Goal: Task Accomplishment & Management: Manage account settings

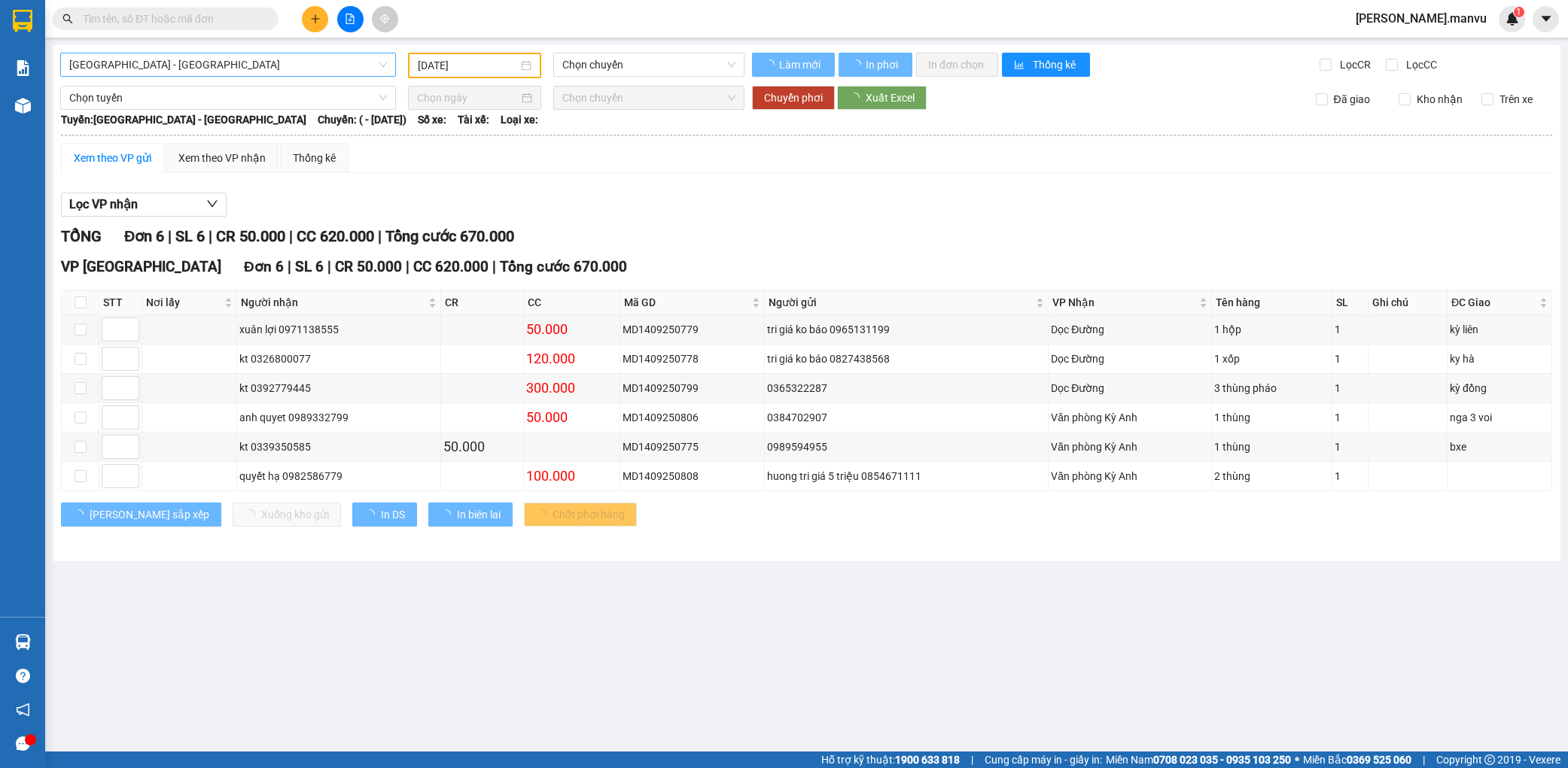
click at [198, 64] on span "[GEOGRAPHIC_DATA] - [GEOGRAPHIC_DATA]" at bounding box center [228, 65] width 318 height 23
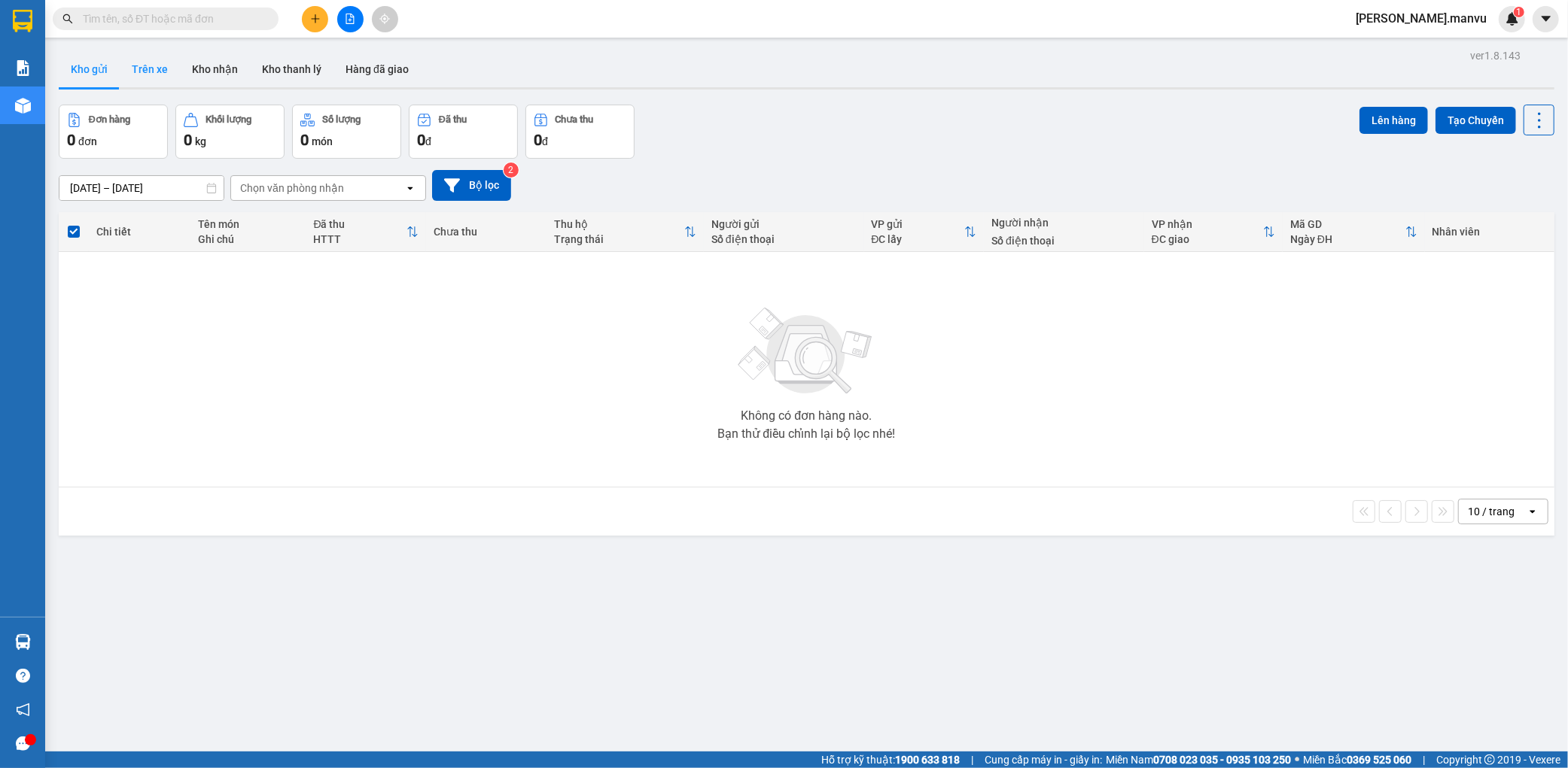
click at [132, 80] on button "Trên xe" at bounding box center [150, 70] width 61 height 36
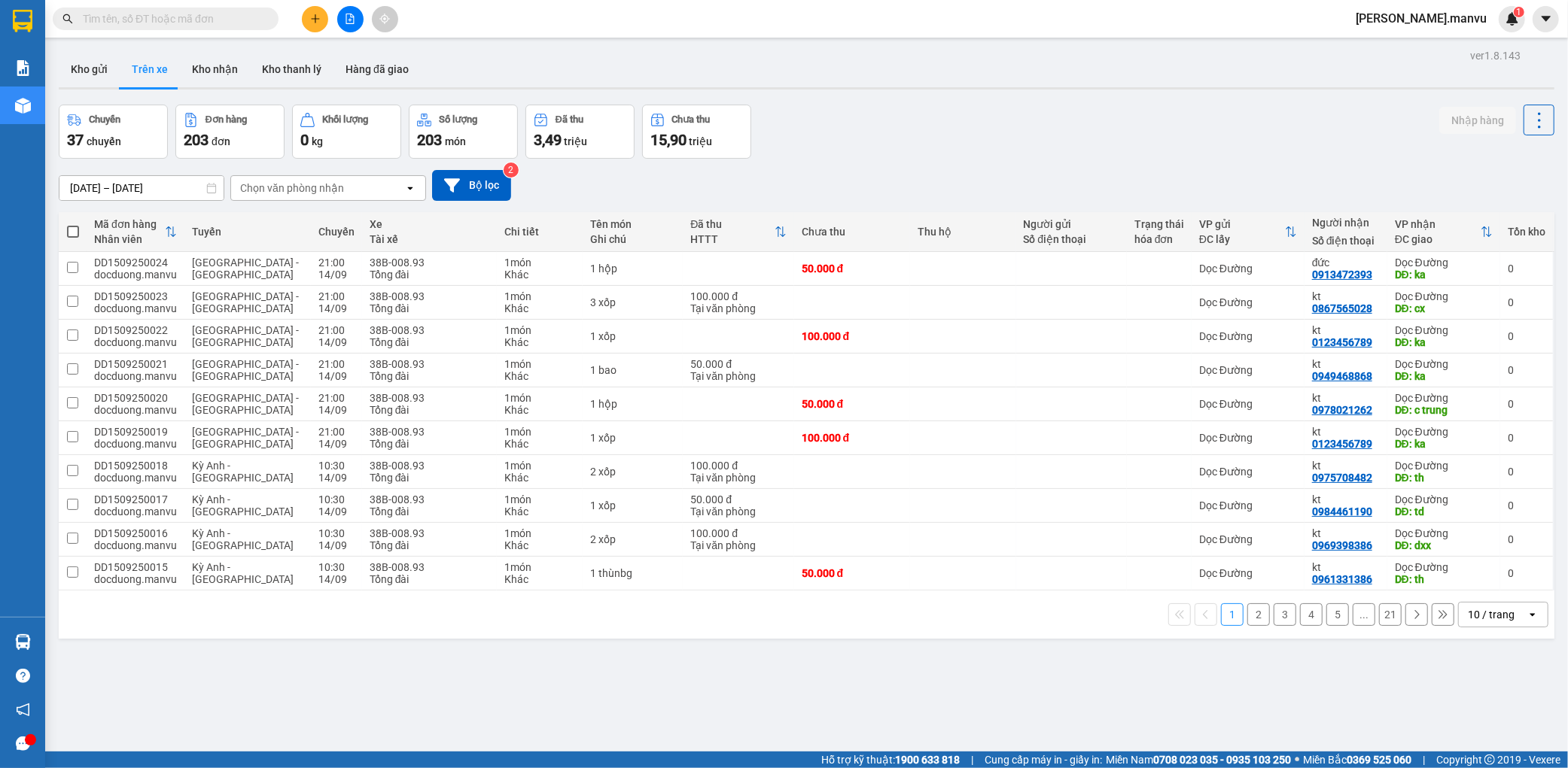
click at [1041, 147] on div "Chuyến 37 chuyến Đơn hàng 203 đơn Khối lượng 0 kg Số lượng 203 món Đã thu 3,49 …" at bounding box center [807, 132] width 1495 height 54
click at [120, 71] on button "Trên xe" at bounding box center [150, 70] width 61 height 36
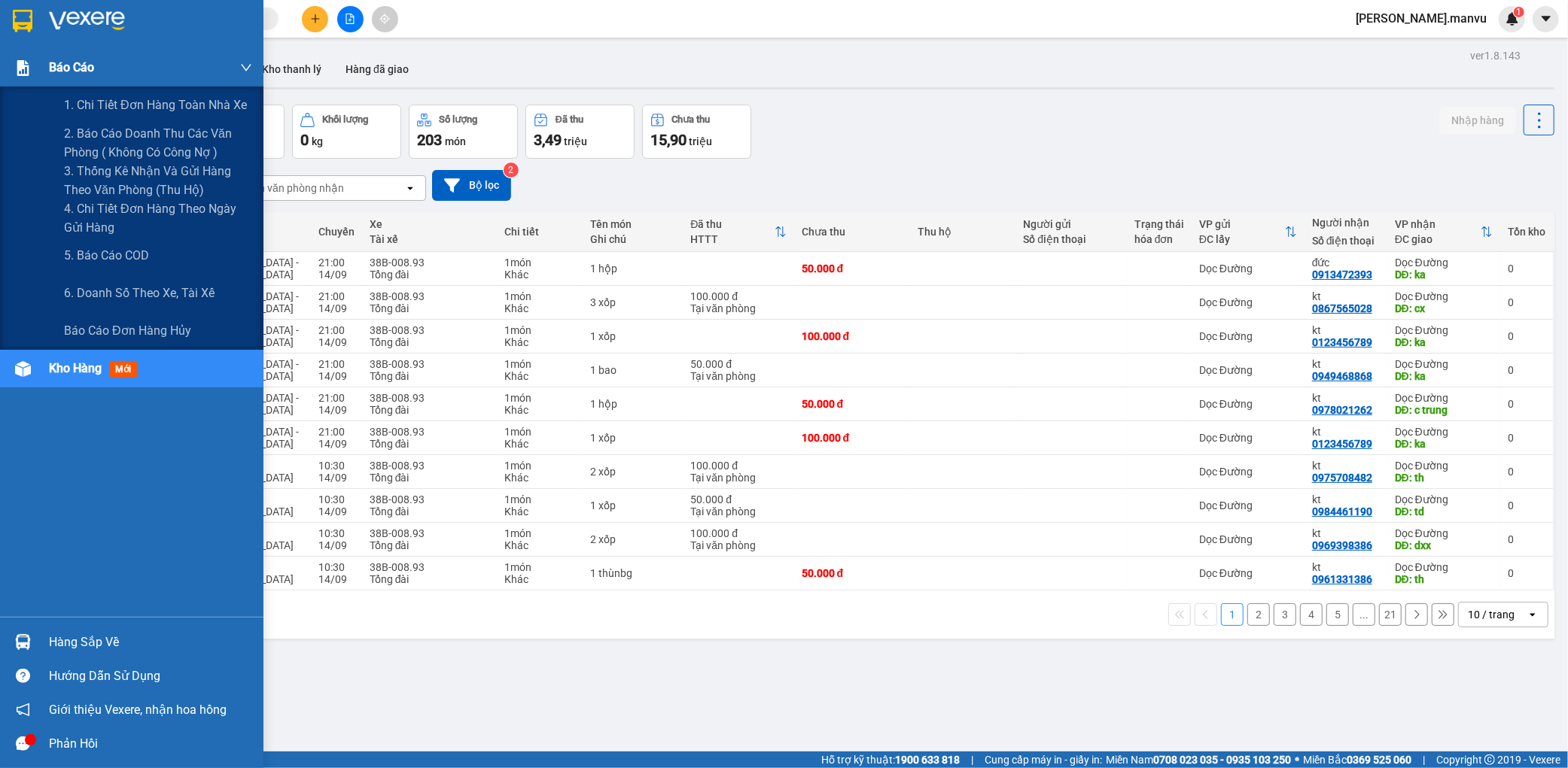
click at [44, 72] on div "Báo cáo" at bounding box center [132, 68] width 263 height 38
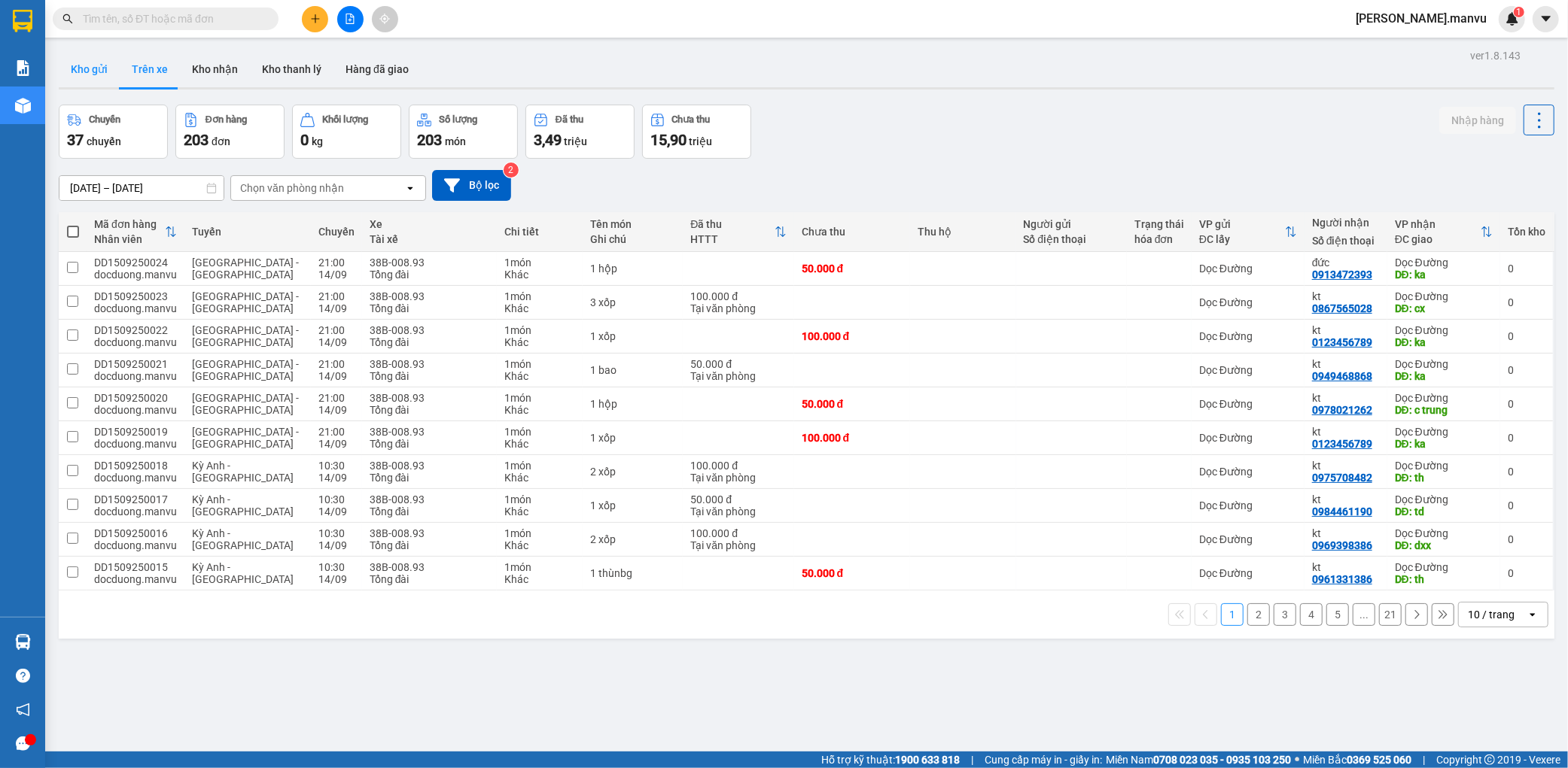
click at [113, 65] on button "Kho gửi" at bounding box center [89, 70] width 61 height 36
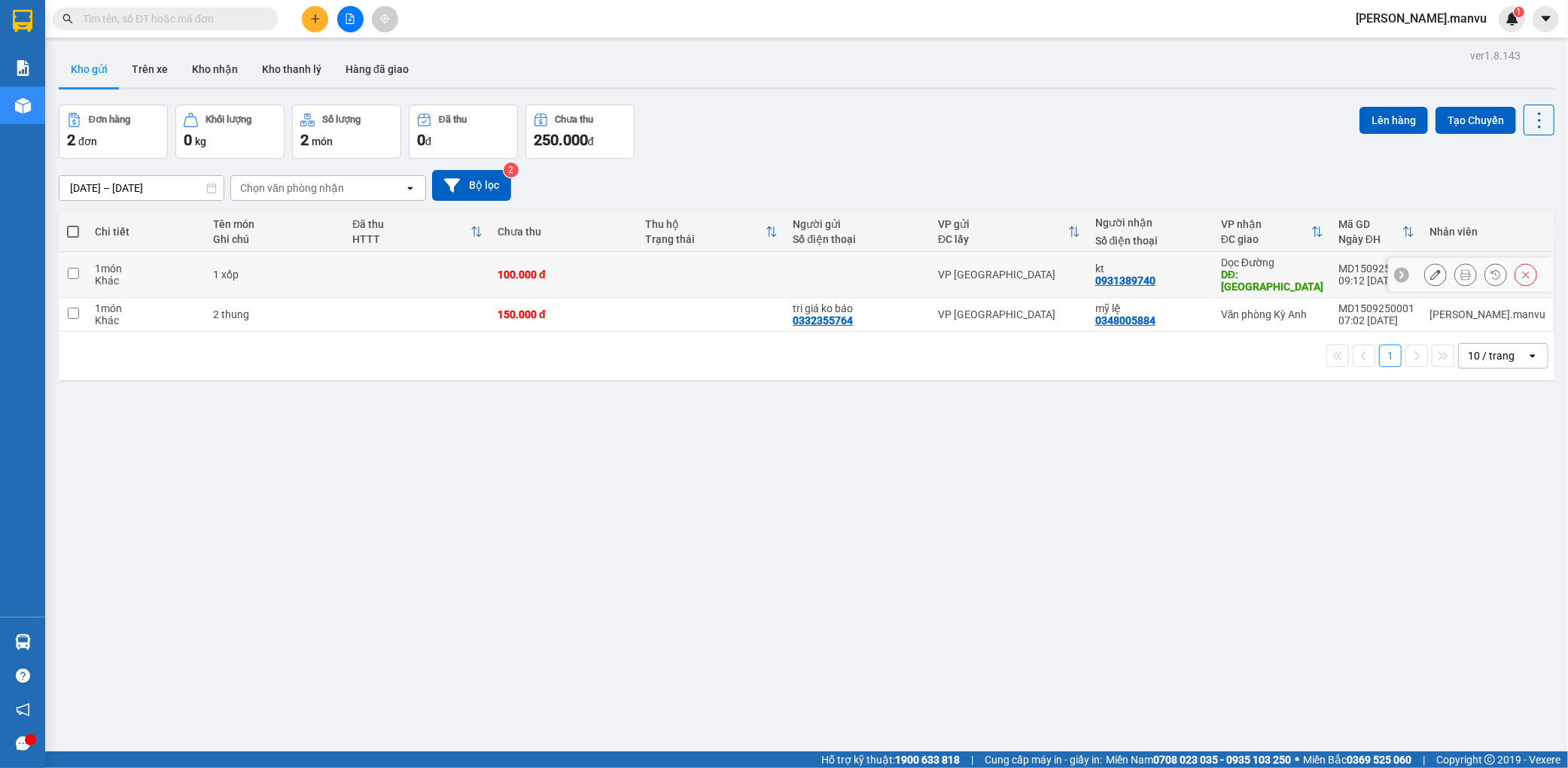
click at [427, 285] on td at bounding box center [417, 275] width 145 height 46
checkbox input "true"
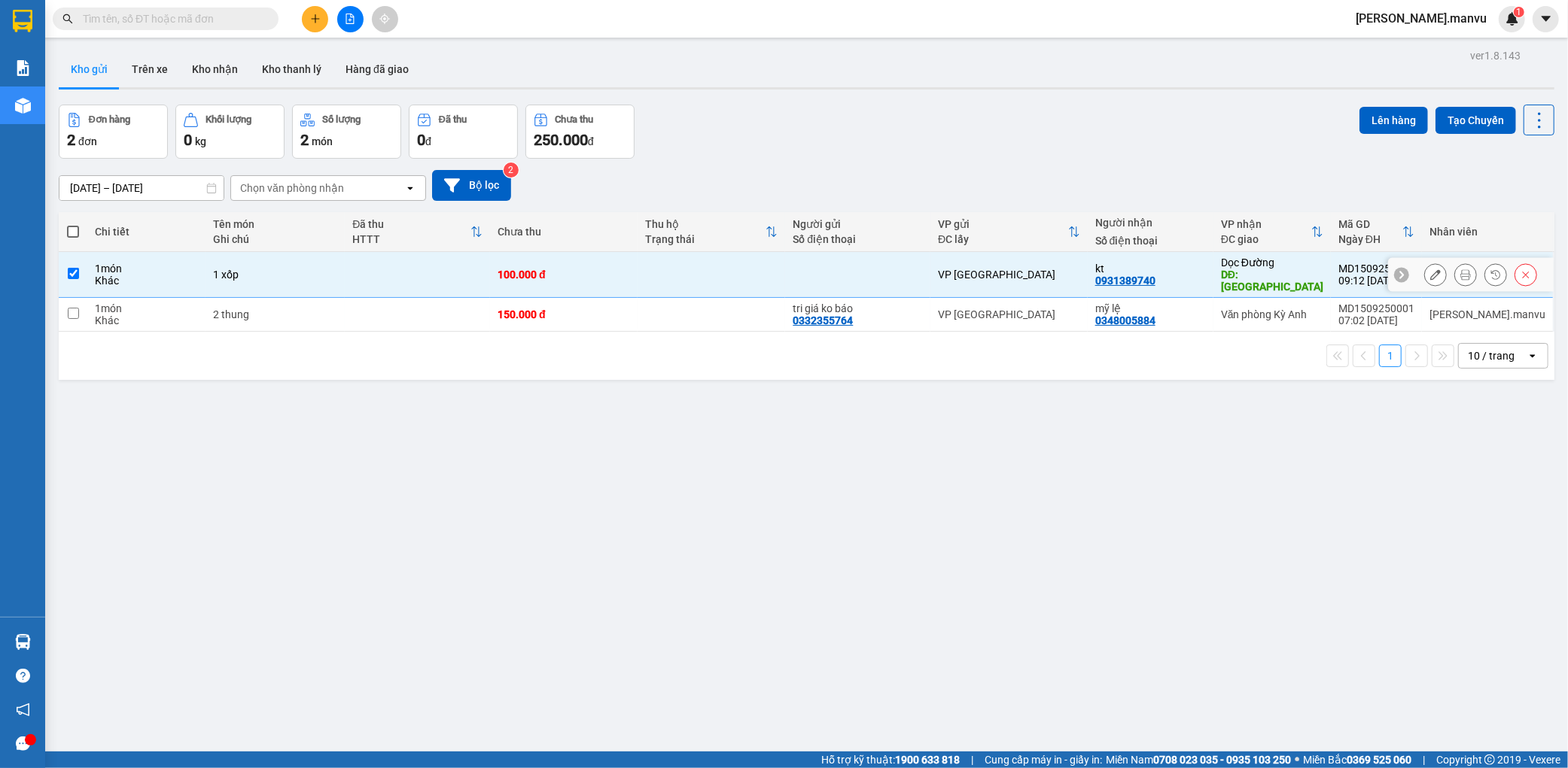
click at [427, 303] on td at bounding box center [417, 315] width 145 height 34
checkbox input "true"
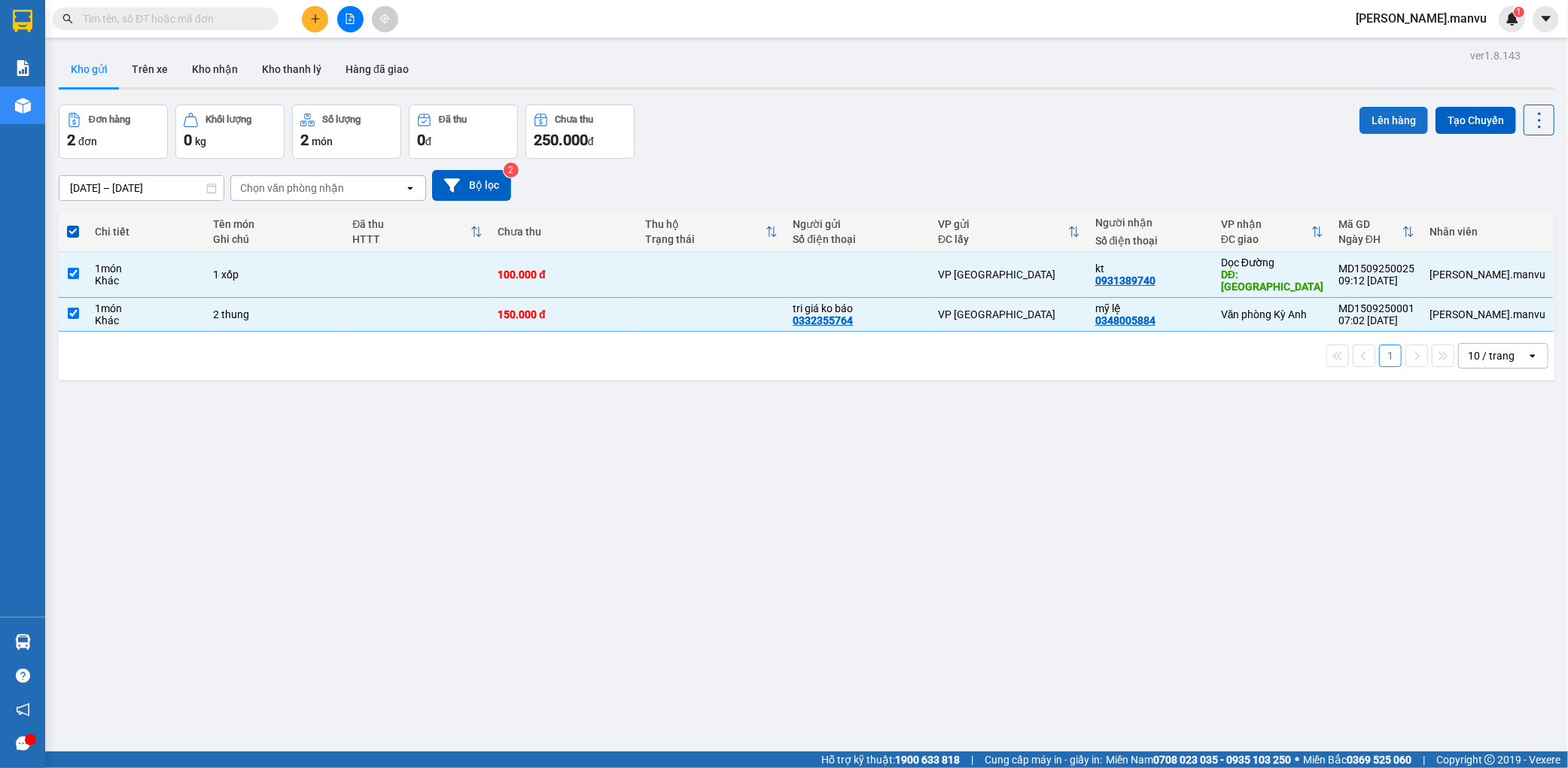
click at [1389, 113] on button "Lên hàng" at bounding box center [1393, 120] width 69 height 27
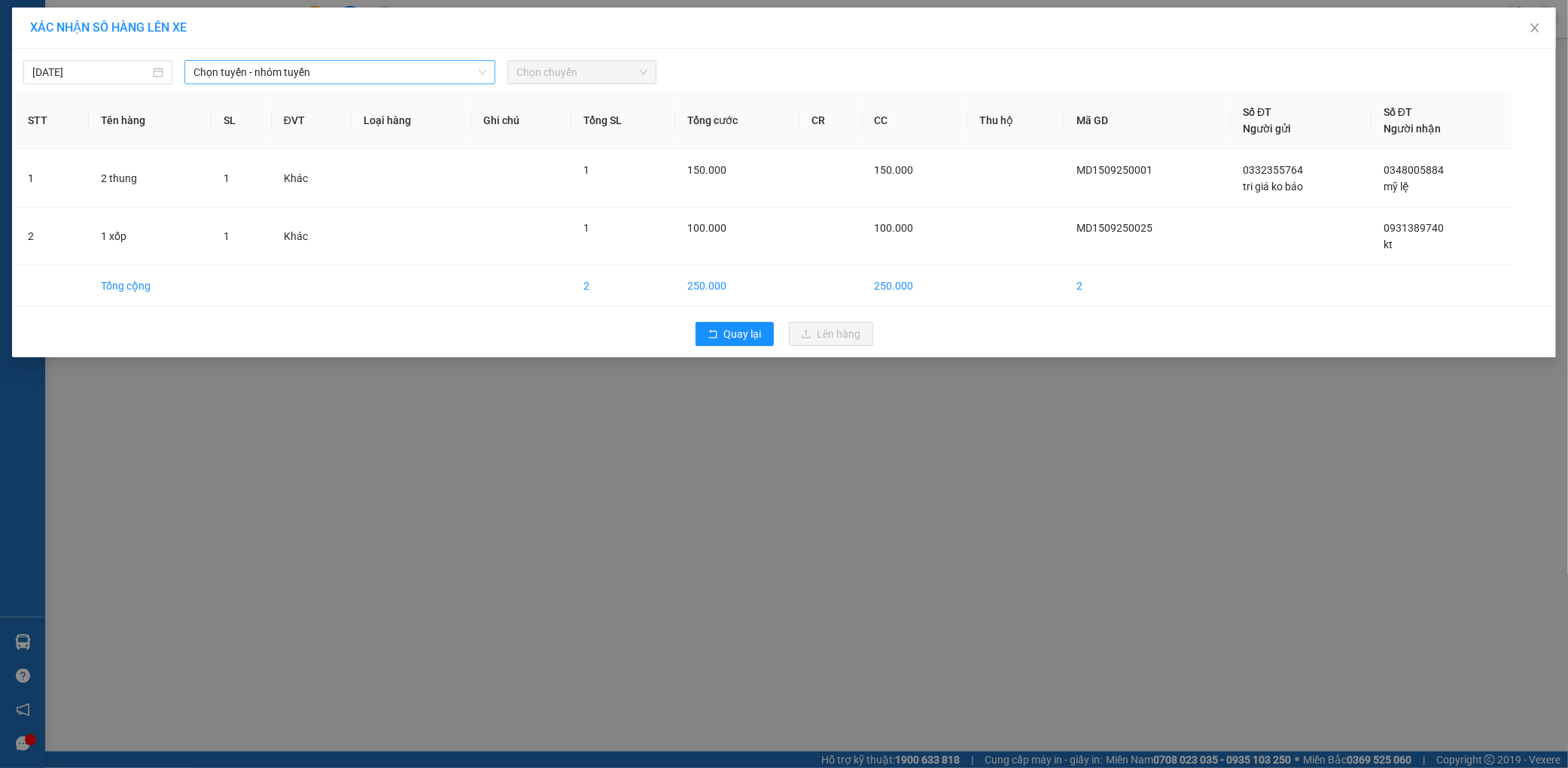
click at [271, 61] on span "Chọn tuyến - nhóm tuyến" at bounding box center [340, 73] width 293 height 23
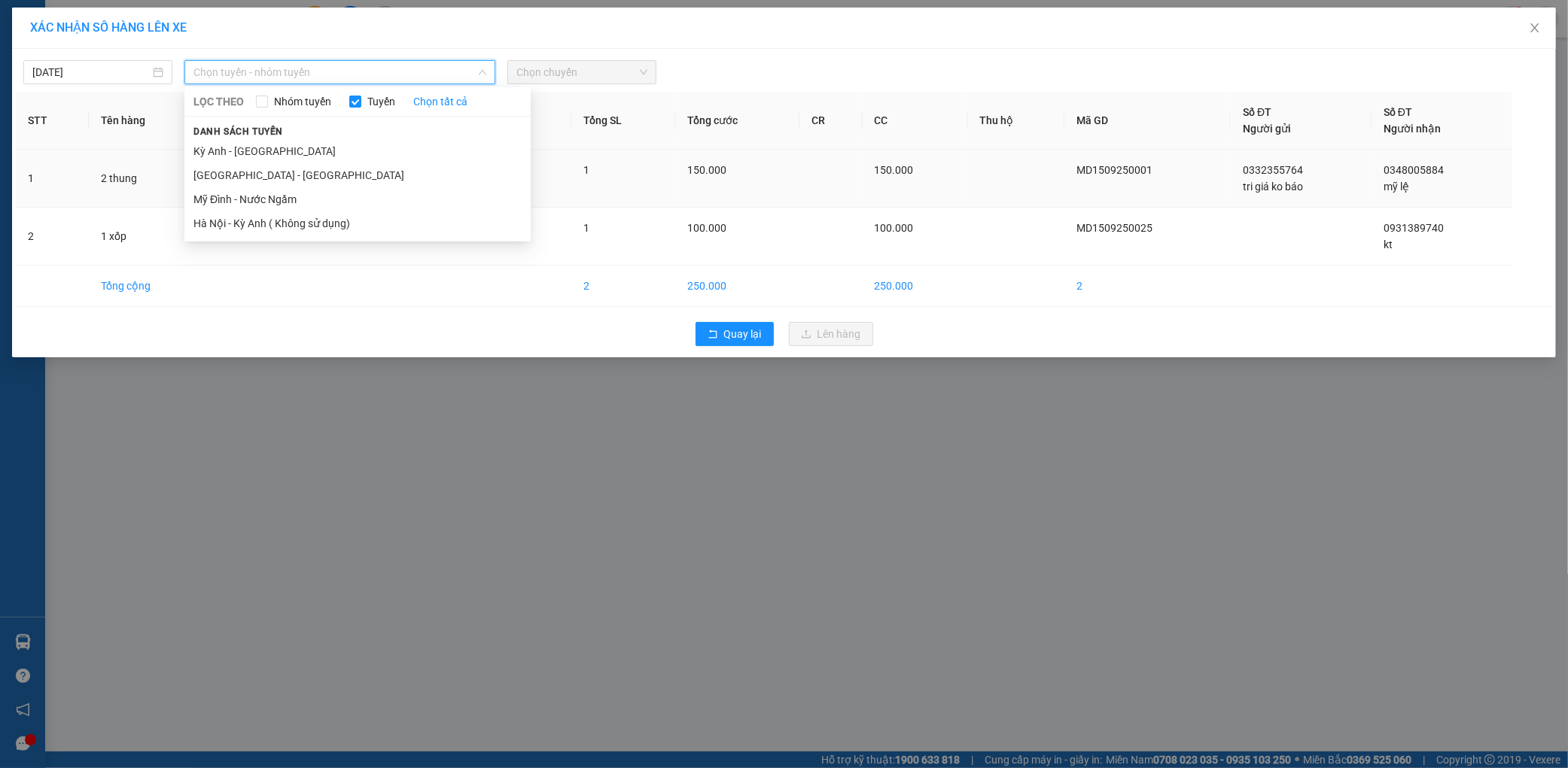
click at [199, 184] on li "[GEOGRAPHIC_DATA] - [GEOGRAPHIC_DATA]" at bounding box center [357, 176] width 346 height 24
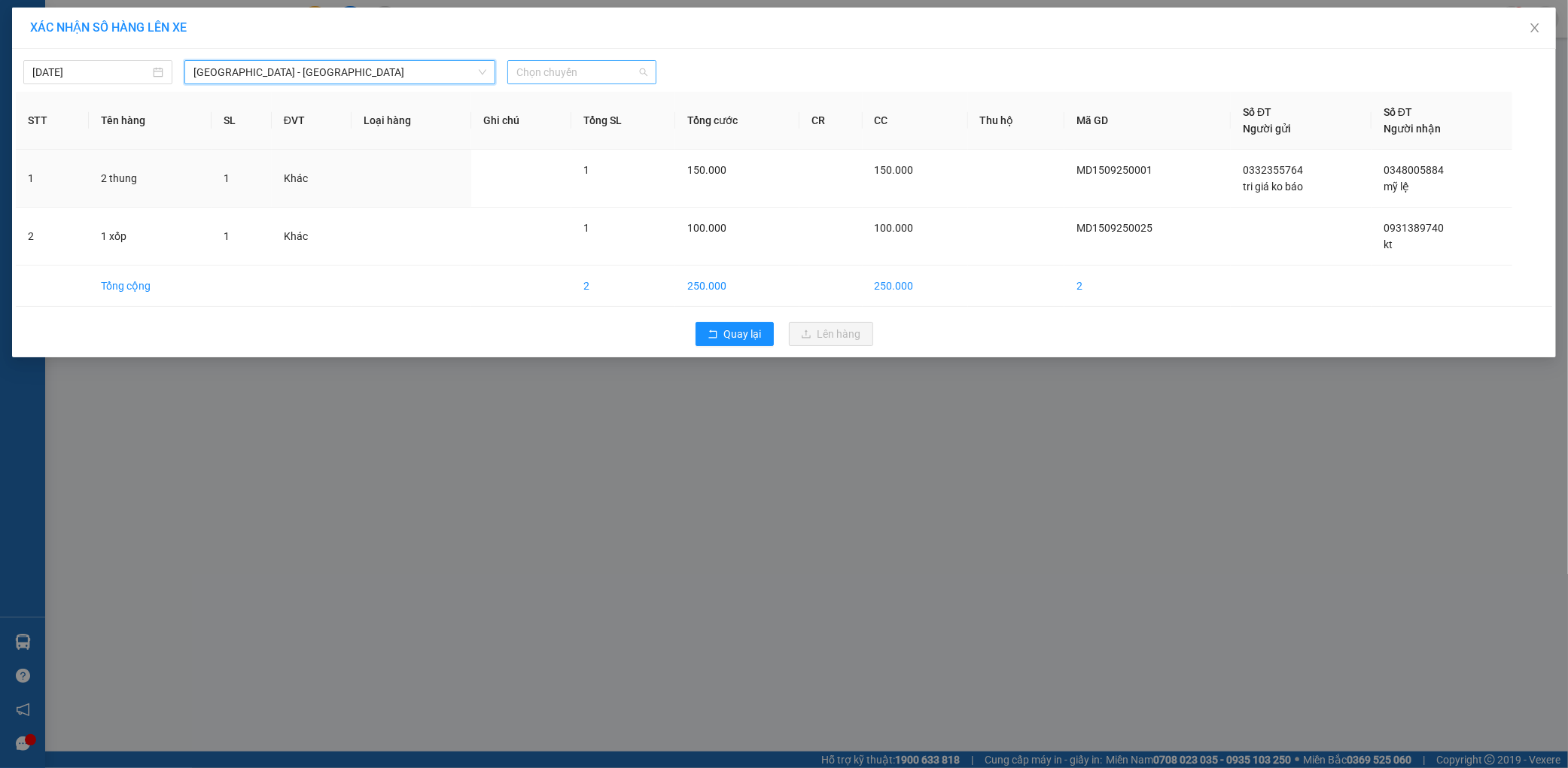
click at [612, 77] on span "Chọn chuyến" at bounding box center [581, 73] width 131 height 23
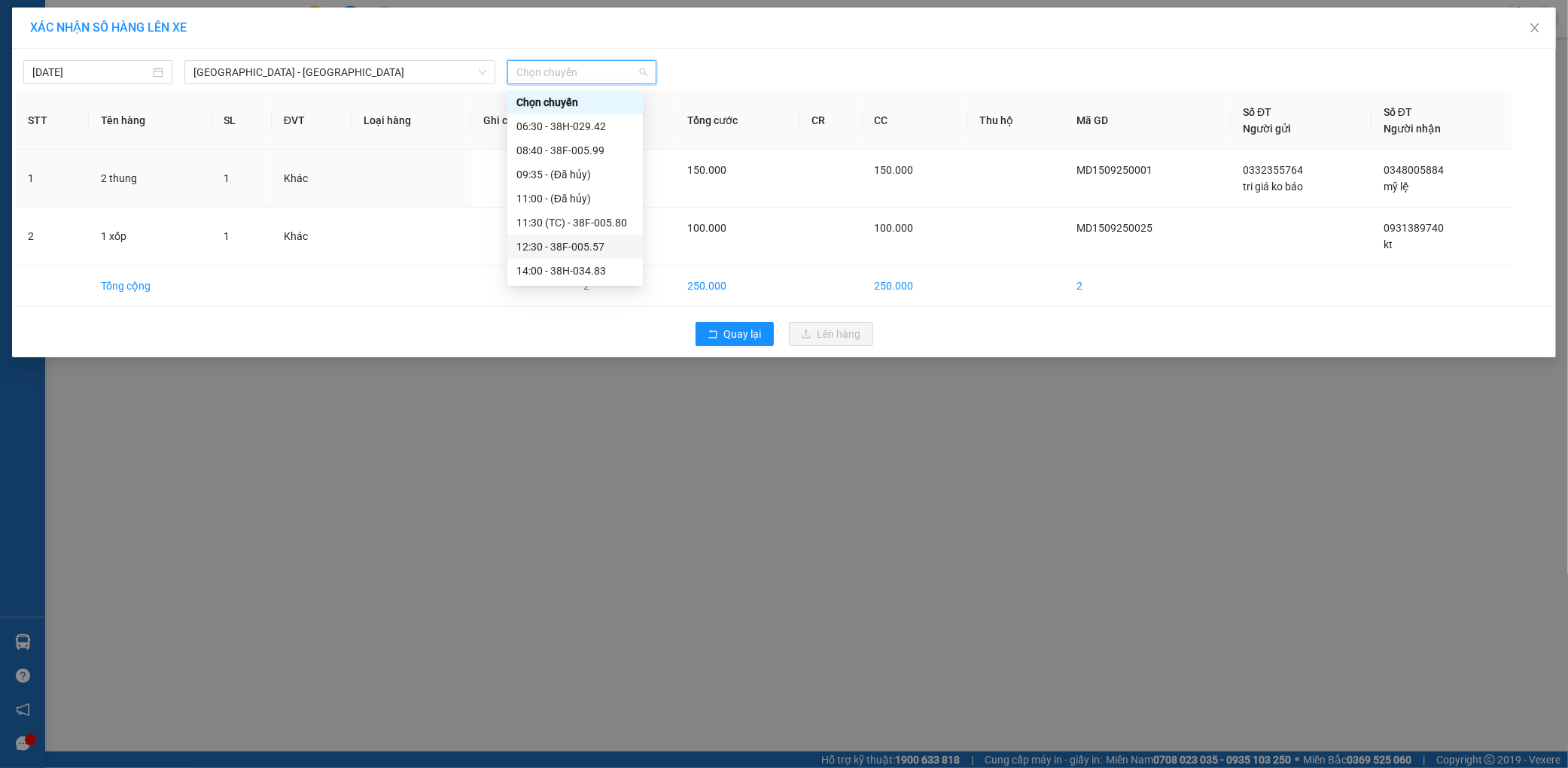
click at [590, 250] on div "12:30 - 38F-005.57" at bounding box center [574, 247] width 117 height 17
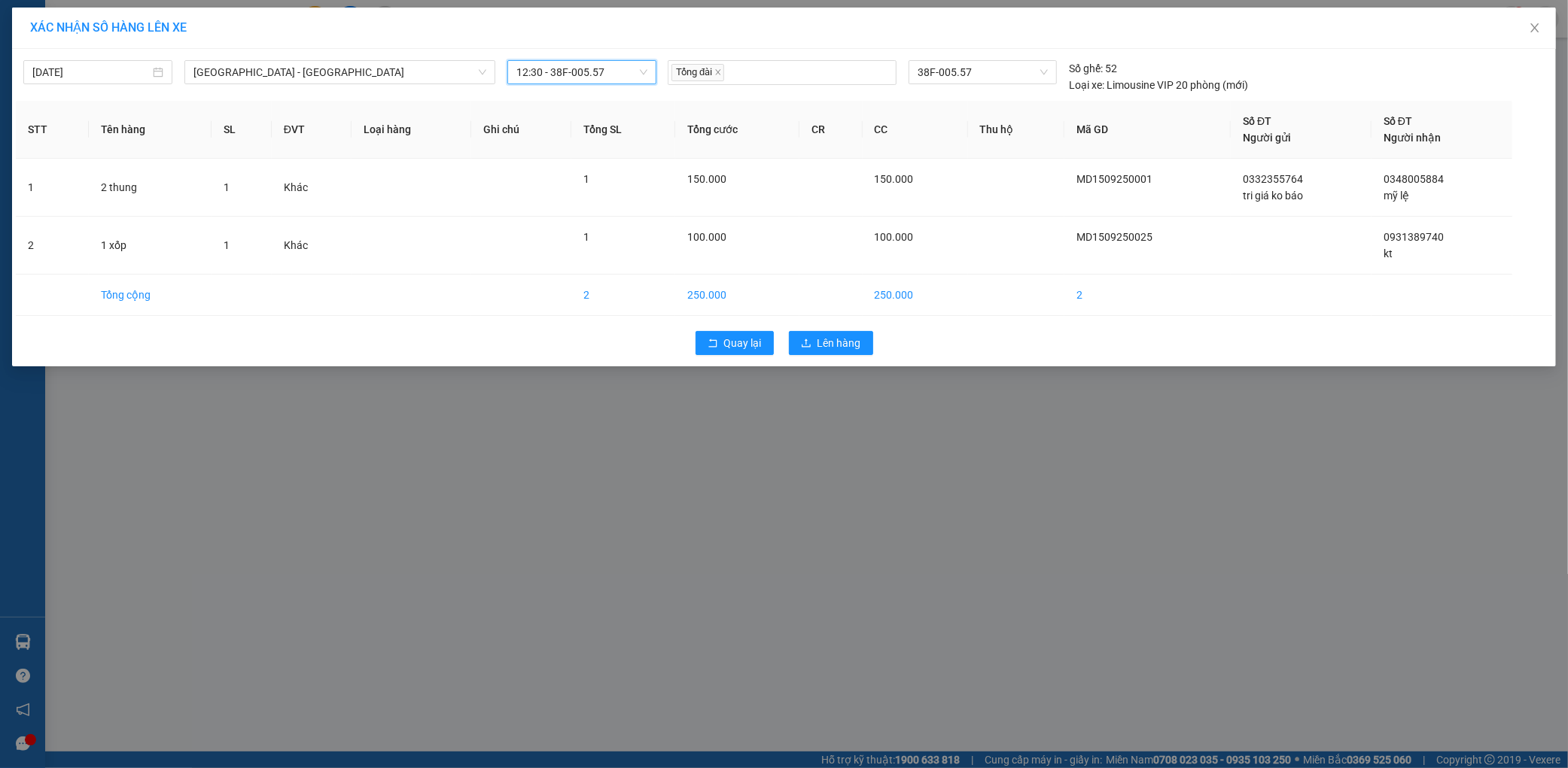
click at [866, 356] on div "Quay lại Lên hàng" at bounding box center [784, 344] width 1536 height 39
click at [860, 346] on button "Lên hàng" at bounding box center [830, 344] width 84 height 24
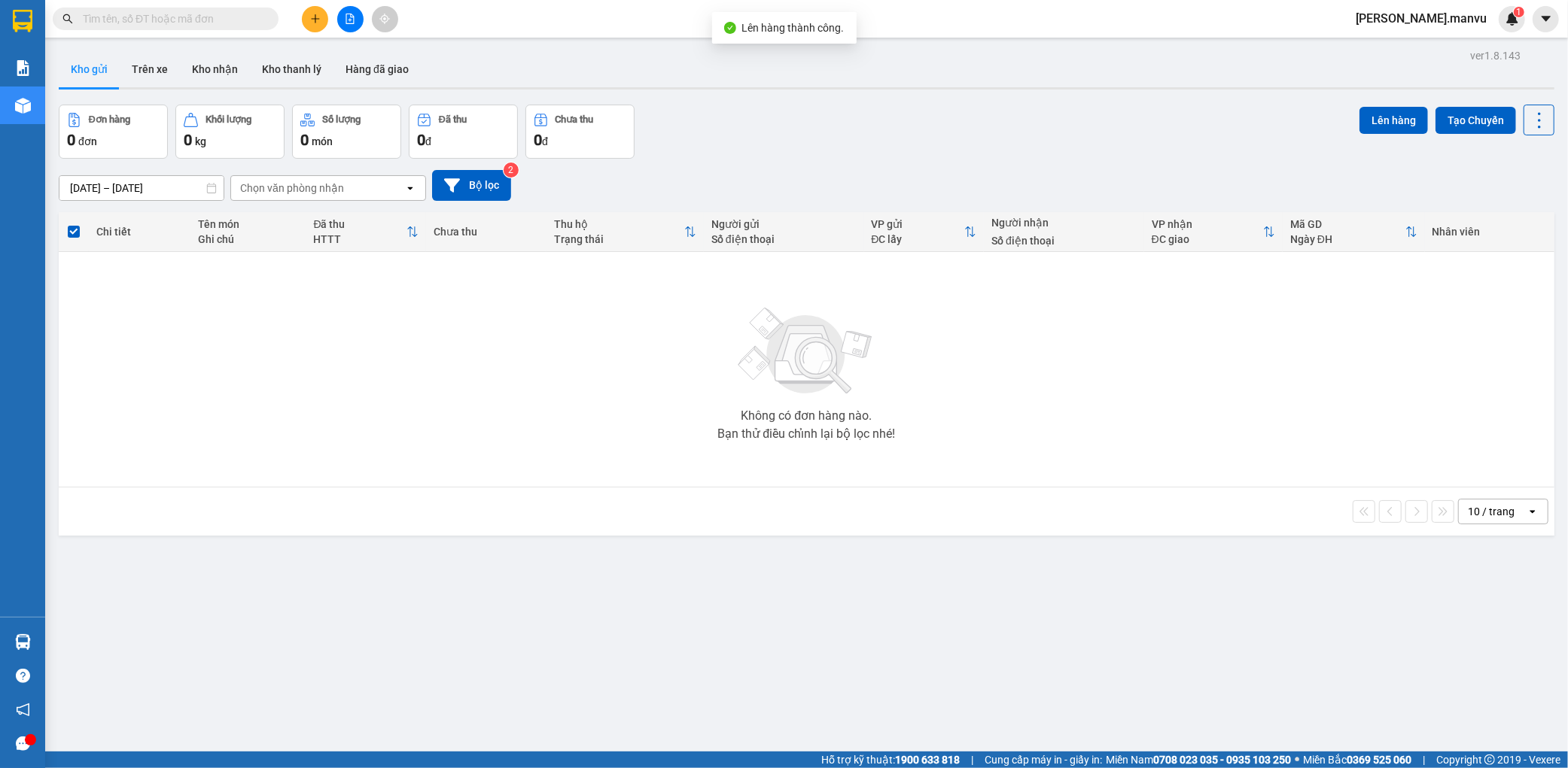
click at [355, 24] on button at bounding box center [350, 19] width 26 height 26
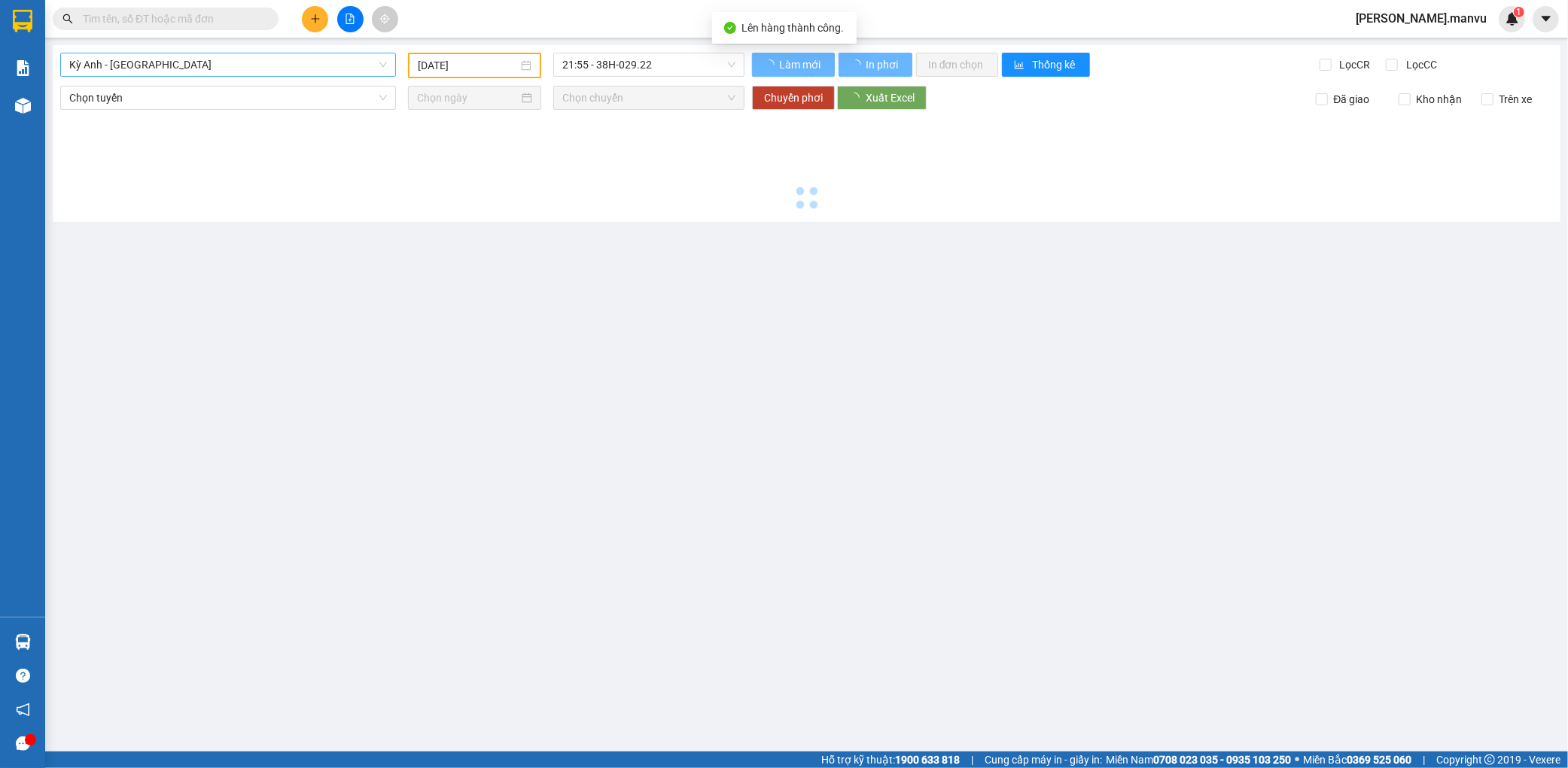
type input "[DATE]"
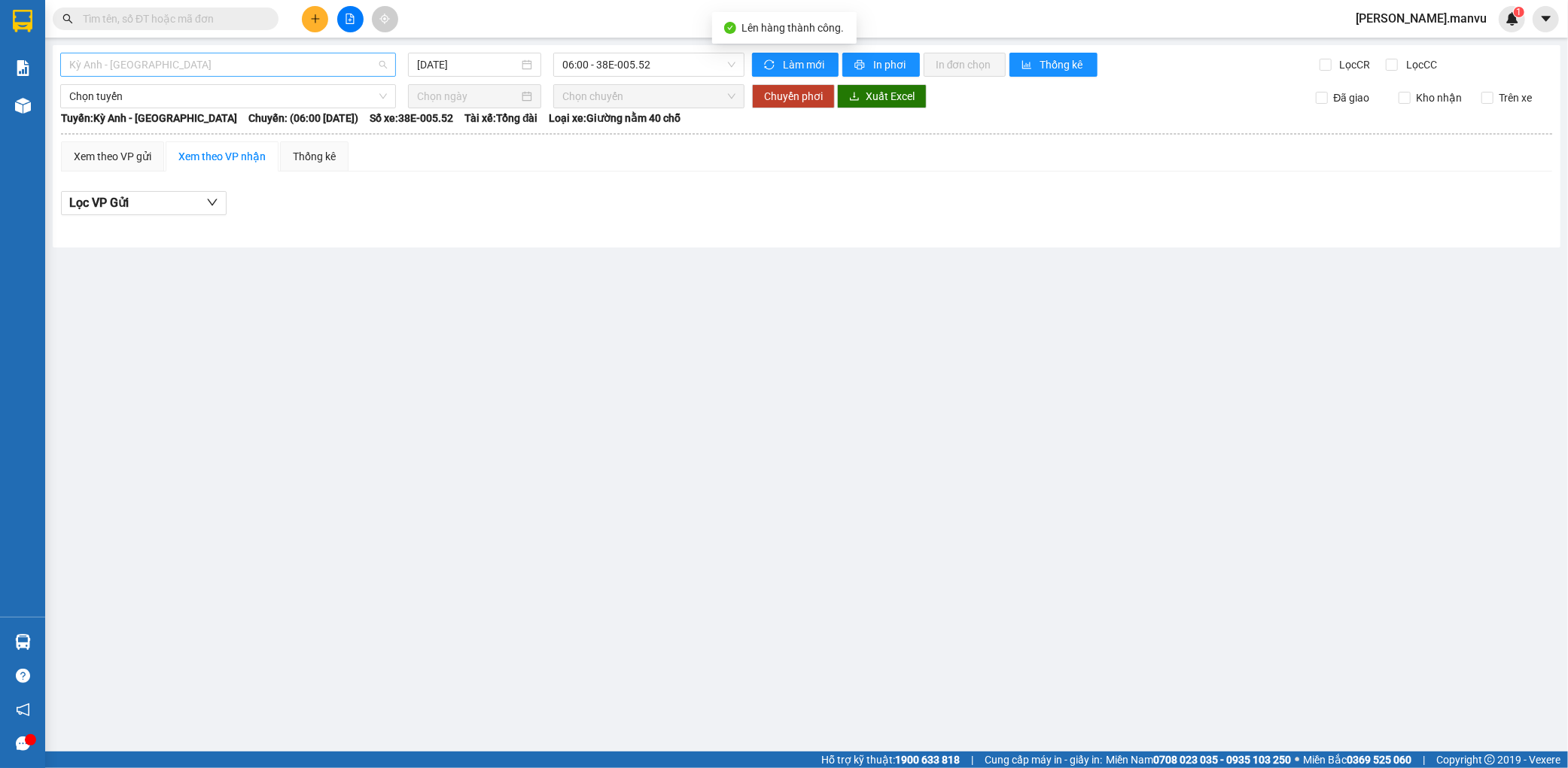
click at [219, 66] on span "Kỳ Anh - [GEOGRAPHIC_DATA]" at bounding box center [228, 65] width 318 height 23
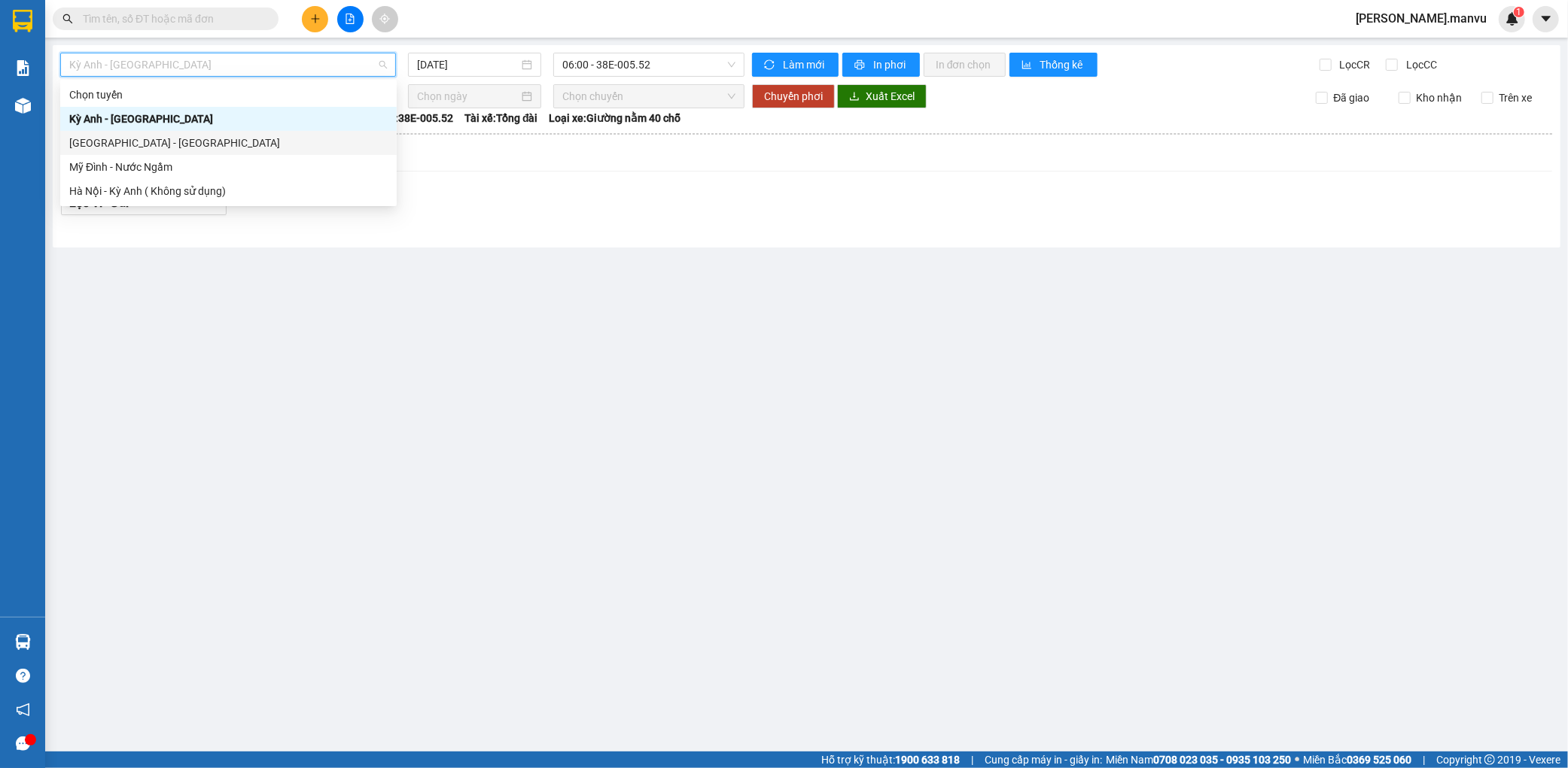
click at [131, 137] on div "[GEOGRAPHIC_DATA] - [GEOGRAPHIC_DATA]" at bounding box center [228, 143] width 319 height 17
type input "[DATE]"
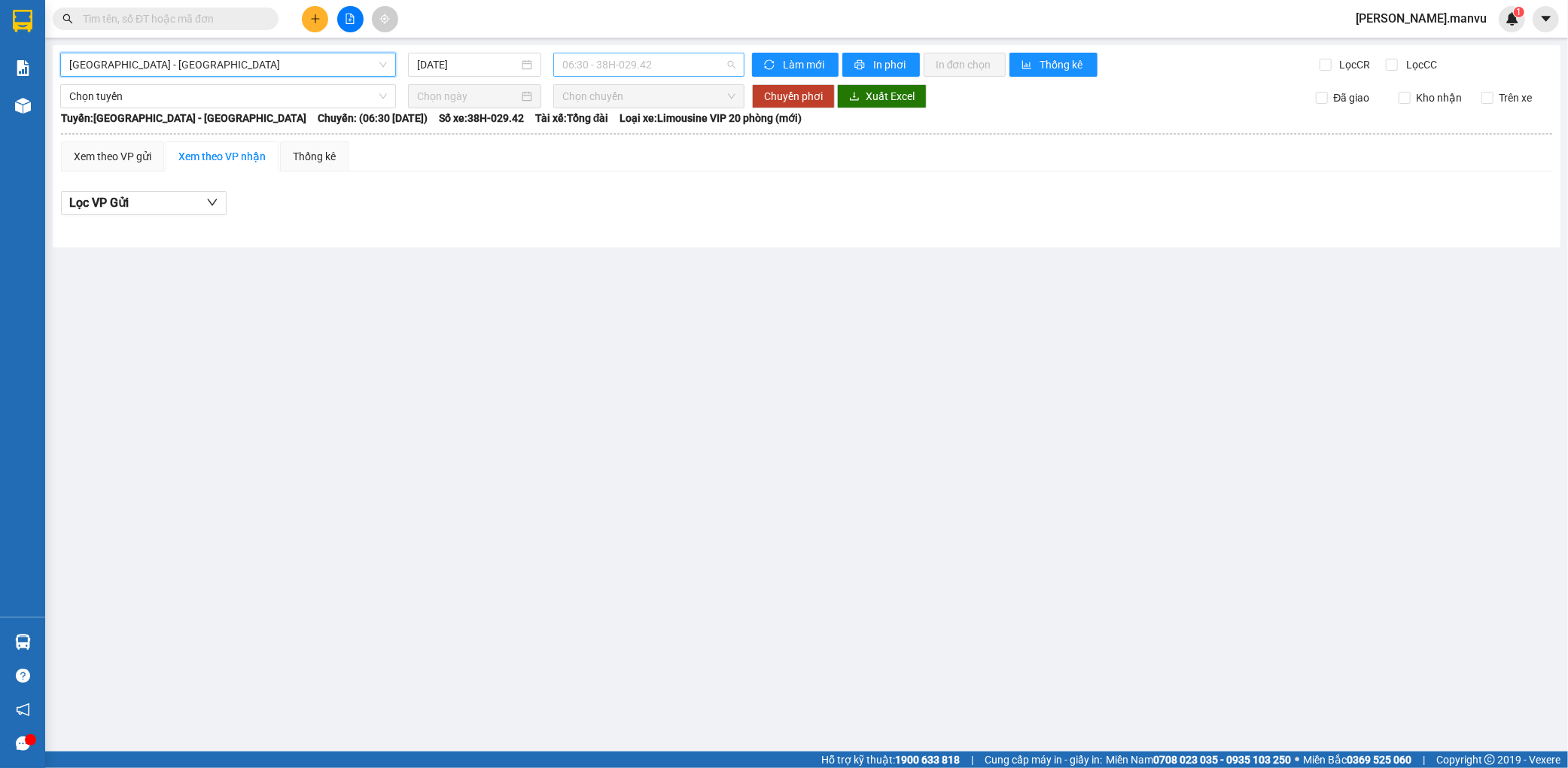
click at [633, 69] on span "06:30 - 38H-029.42" at bounding box center [649, 65] width 173 height 23
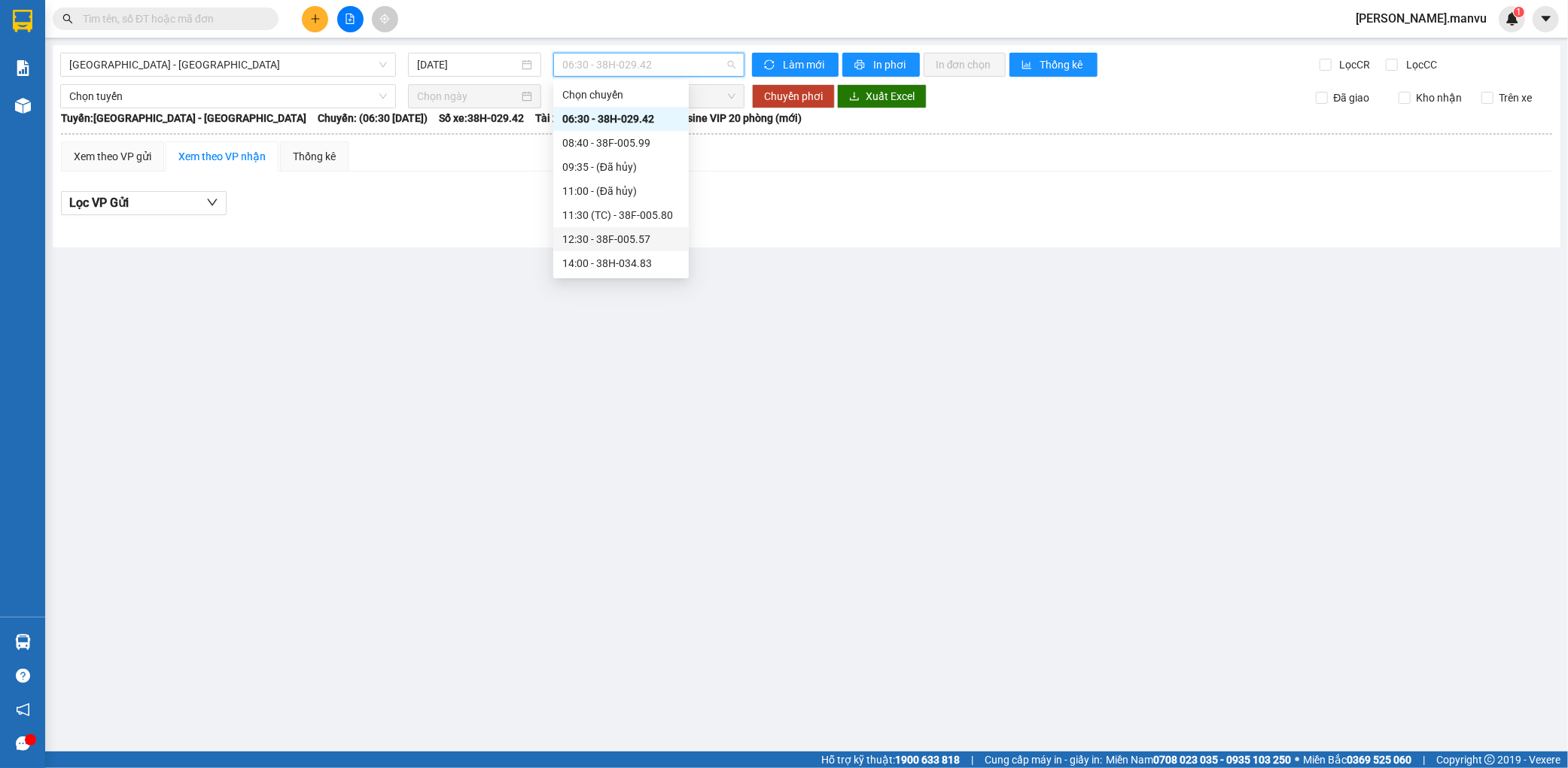
click at [649, 233] on div "12:30 - 38F-005.57" at bounding box center [621, 239] width 117 height 17
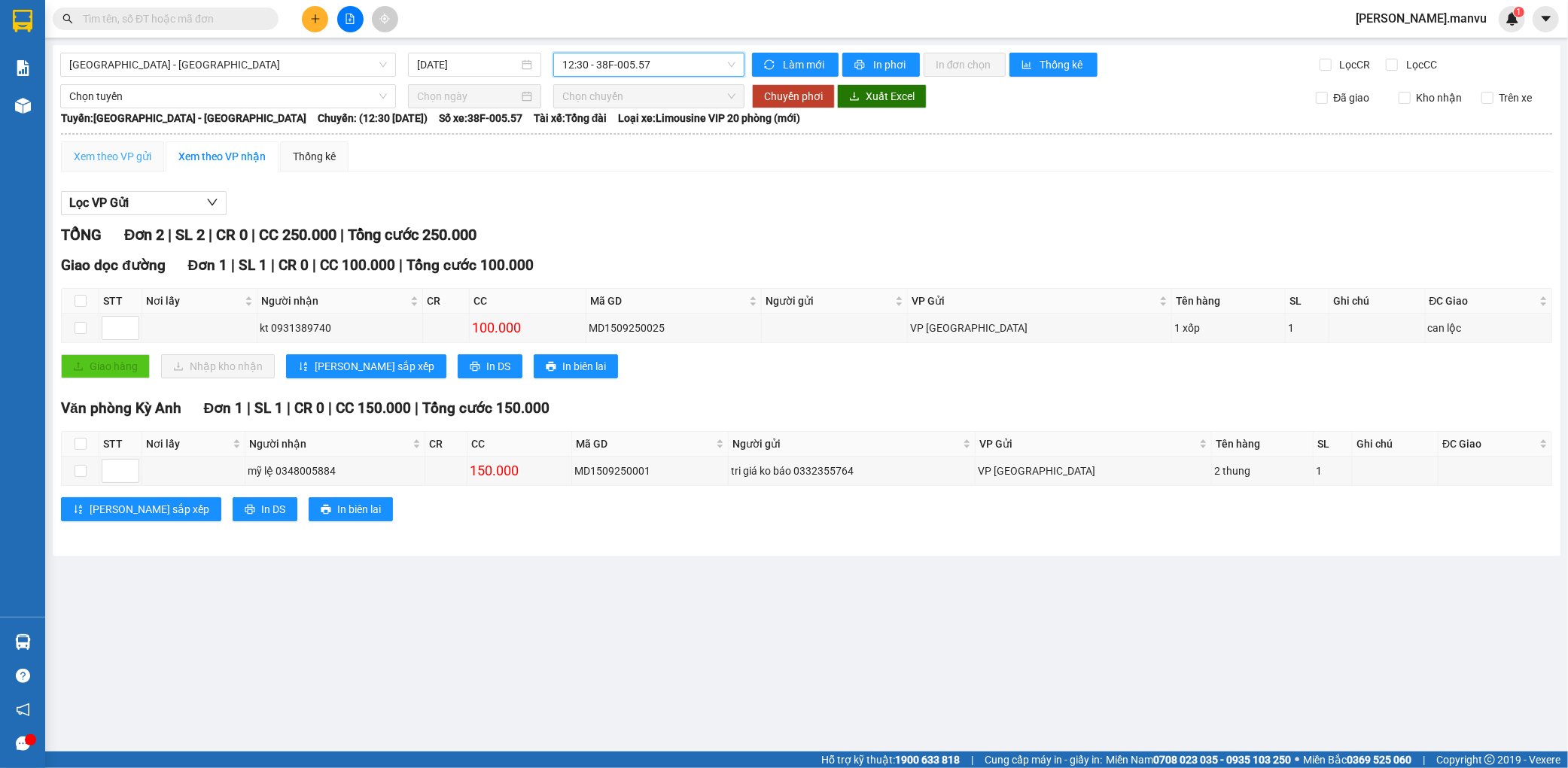
click at [114, 143] on div "Xem theo VP gửi" at bounding box center [113, 157] width 103 height 30
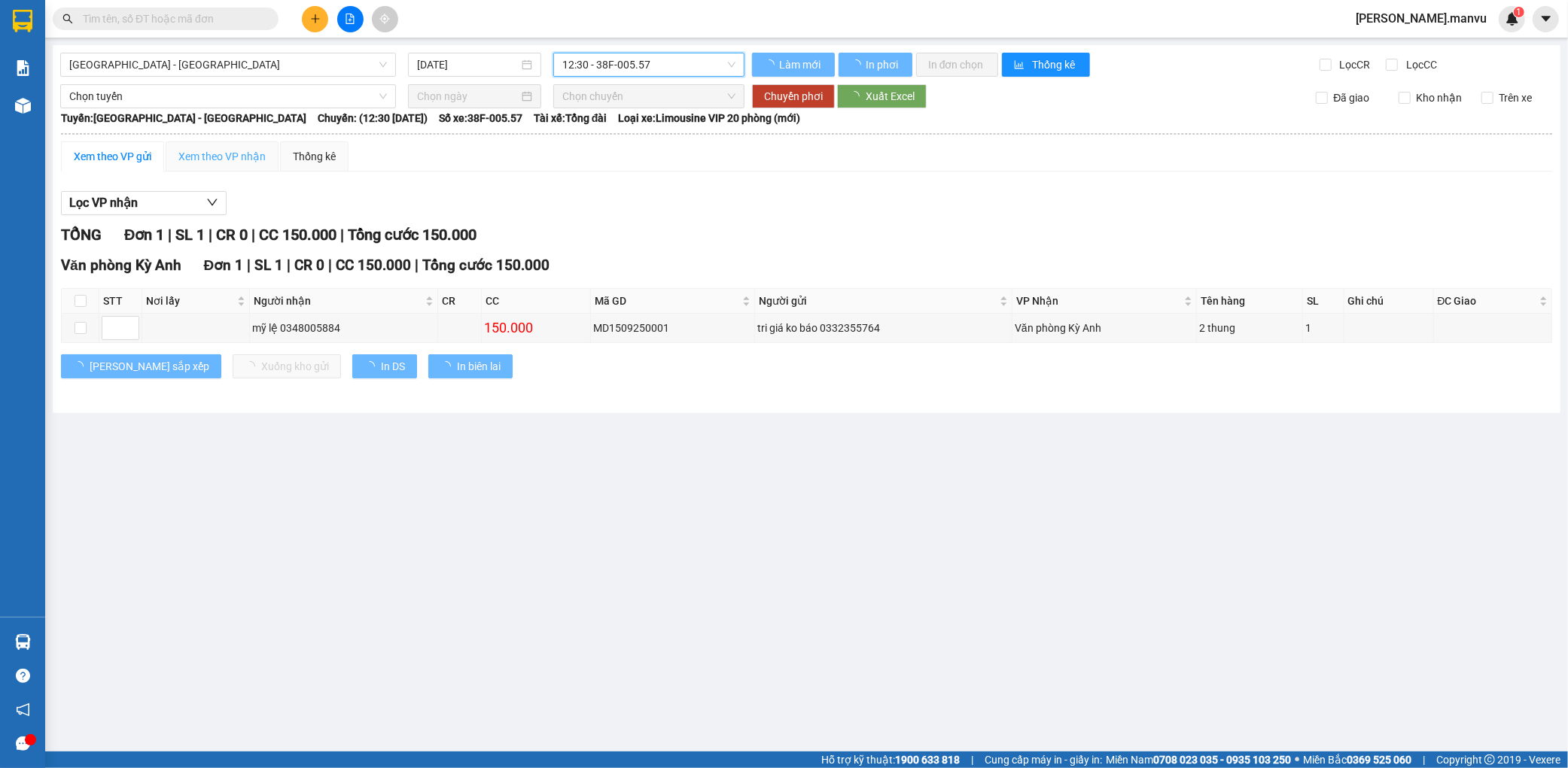
click at [119, 155] on div "Xem theo VP gửi" at bounding box center [112, 157] width 77 height 17
click at [166, 154] on div "Xem theo VP nhận" at bounding box center [222, 157] width 113 height 30
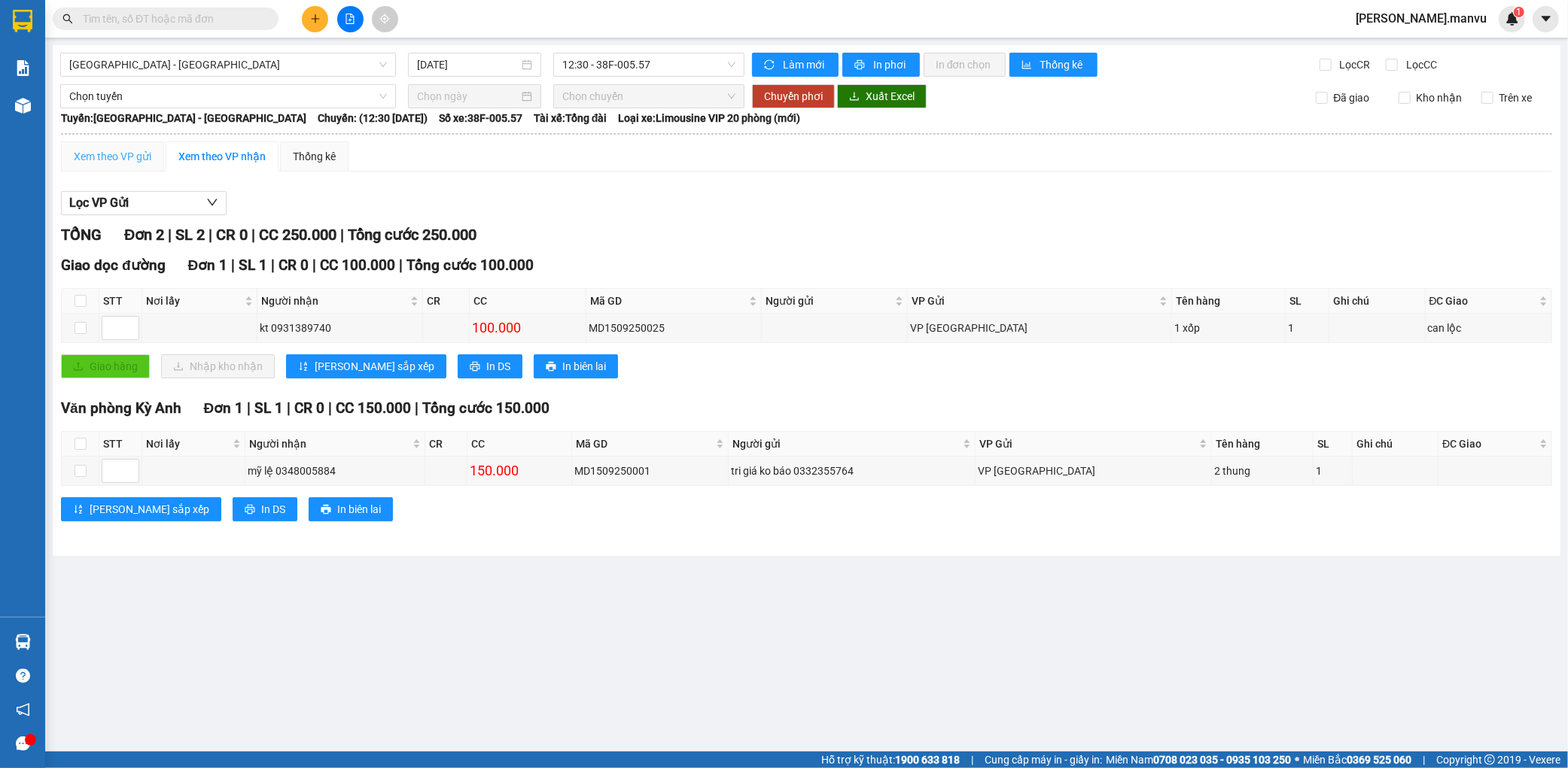
drag, startPoint x: 125, startPoint y: 170, endPoint x: 141, endPoint y: 164, distance: 17.1
click at [129, 169] on div "Xem theo VP gửi" at bounding box center [113, 157] width 103 height 30
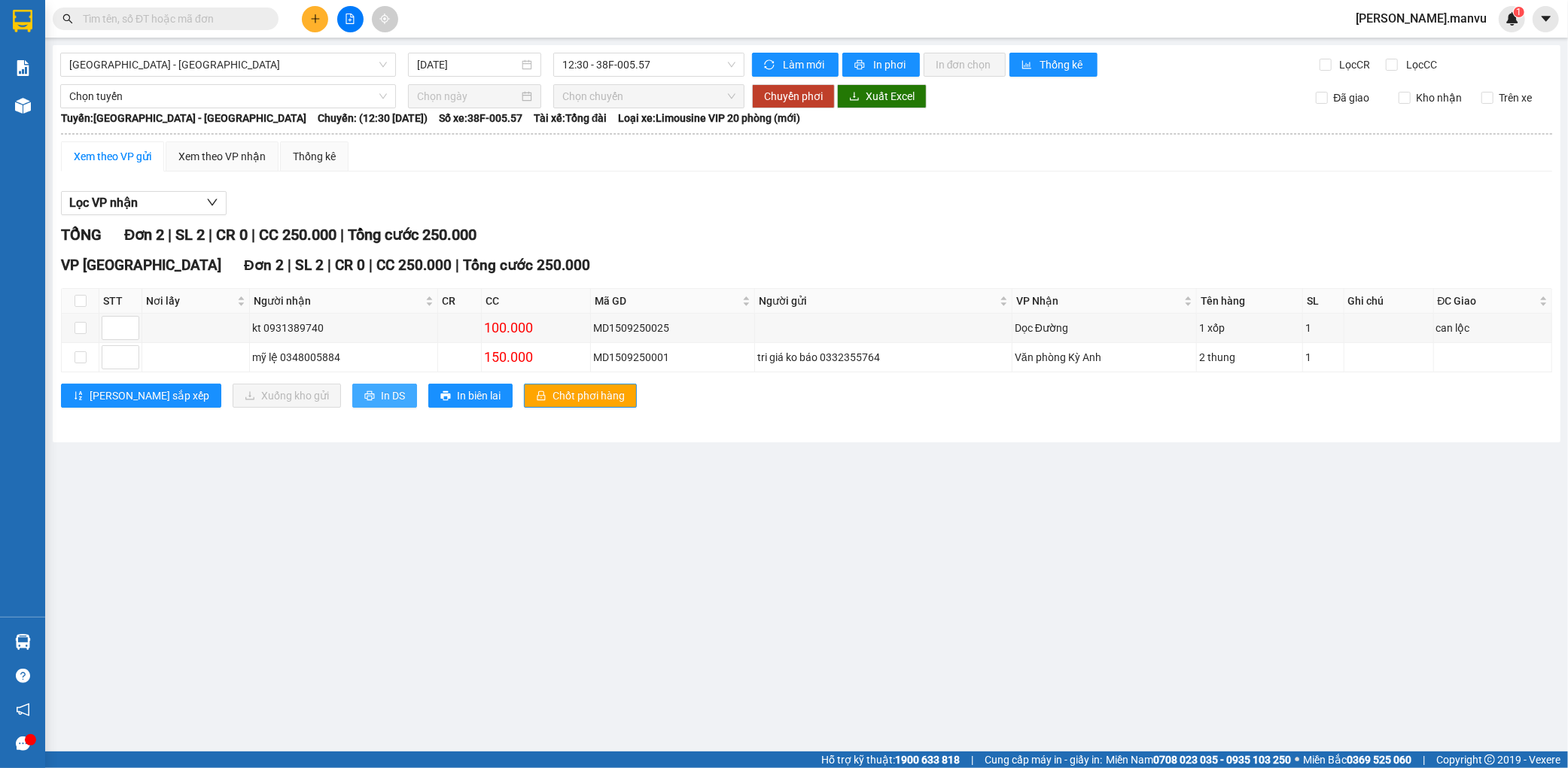
click at [364, 400] on icon "printer" at bounding box center [369, 396] width 10 height 10
